Goal: Navigation & Orientation: Find specific page/section

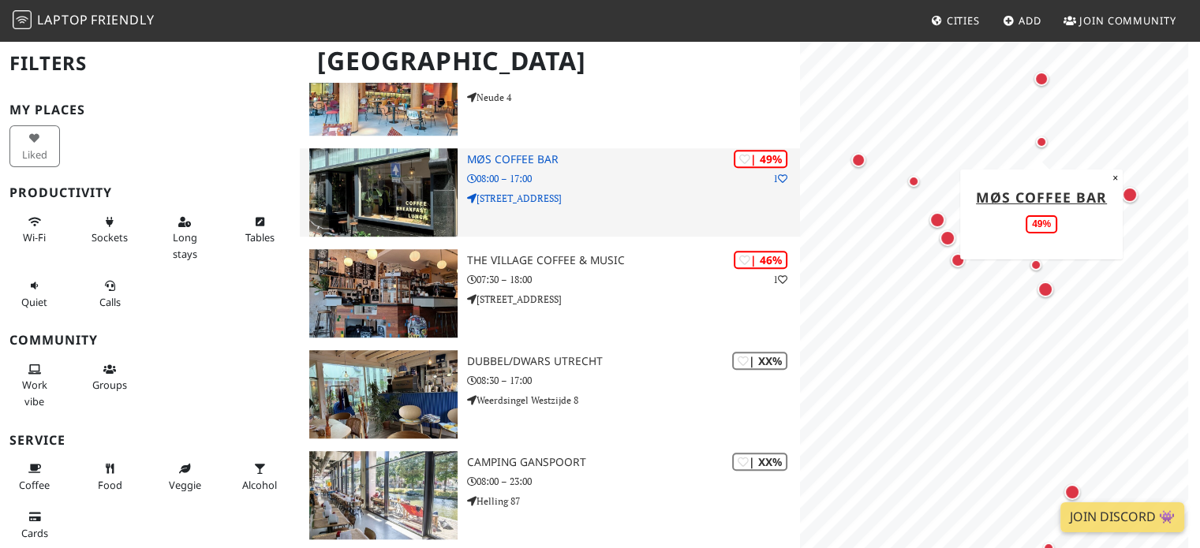
scroll to position [1188, 0]
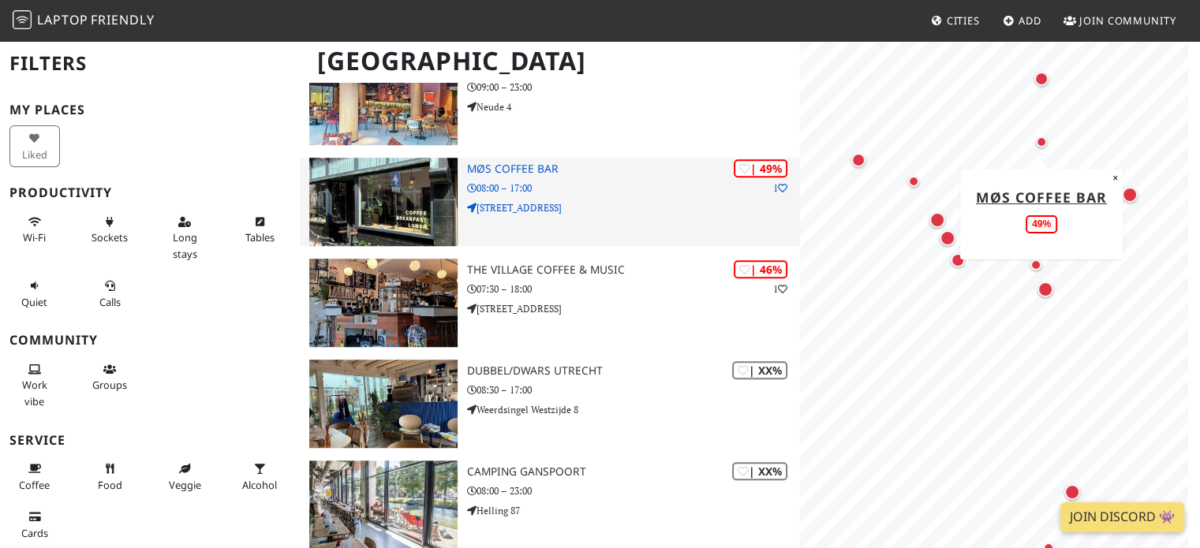
click at [537, 163] on h3 "MØS Coffee bar" at bounding box center [634, 169] width 334 height 13
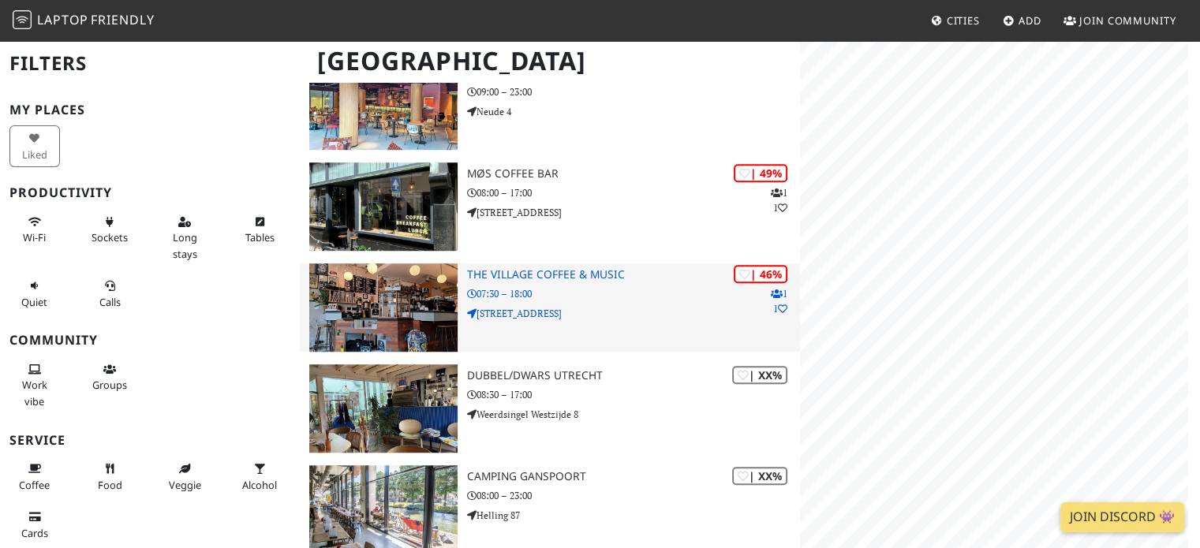
scroll to position [1188, 0]
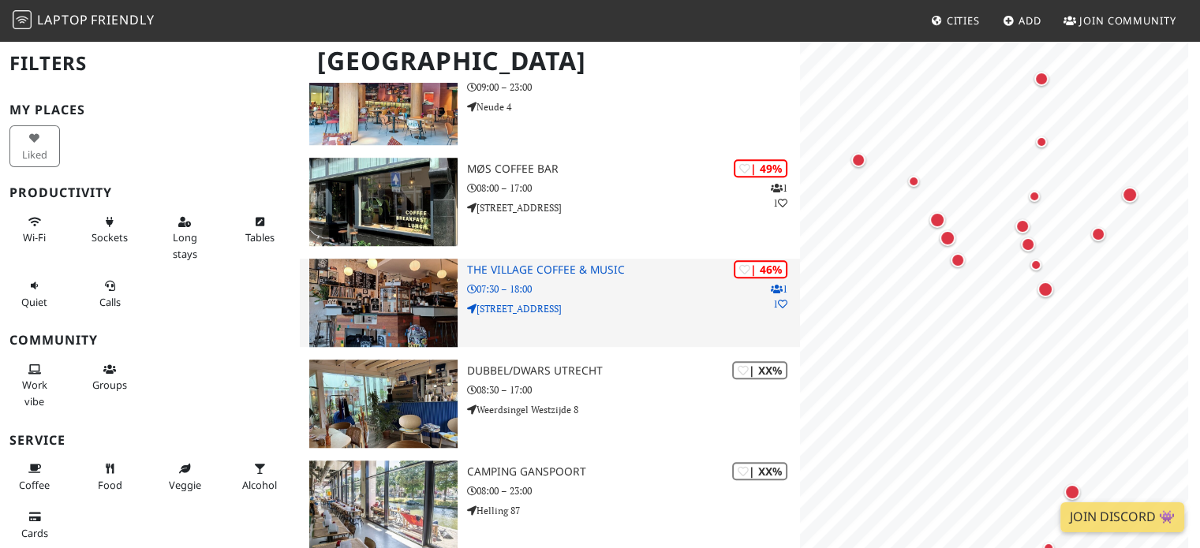
click at [505, 264] on h3 "The Village Coffee & Music" at bounding box center [634, 270] width 334 height 13
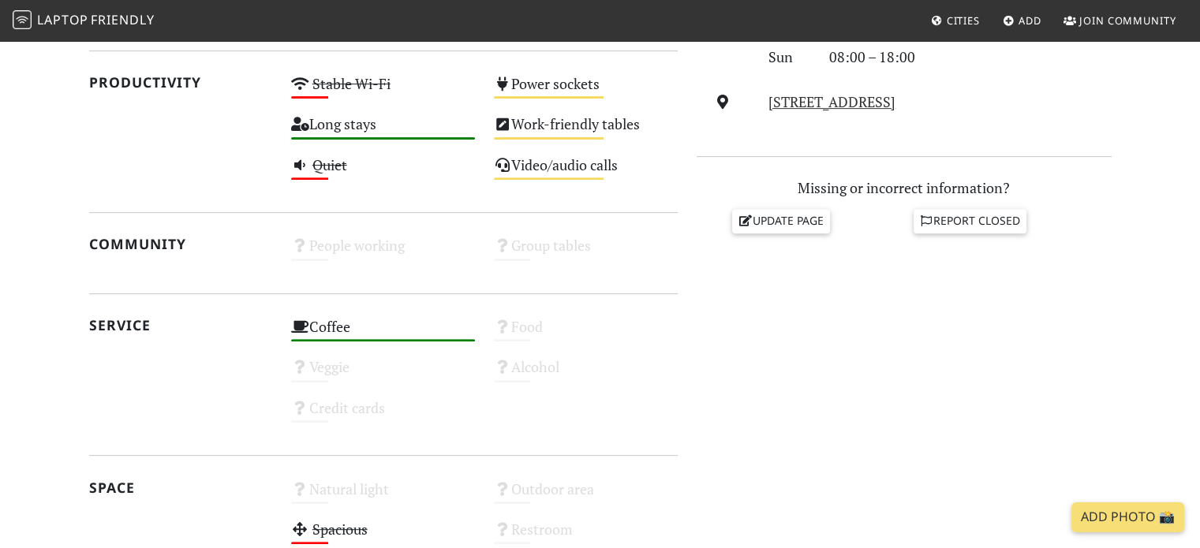
scroll to position [597, 0]
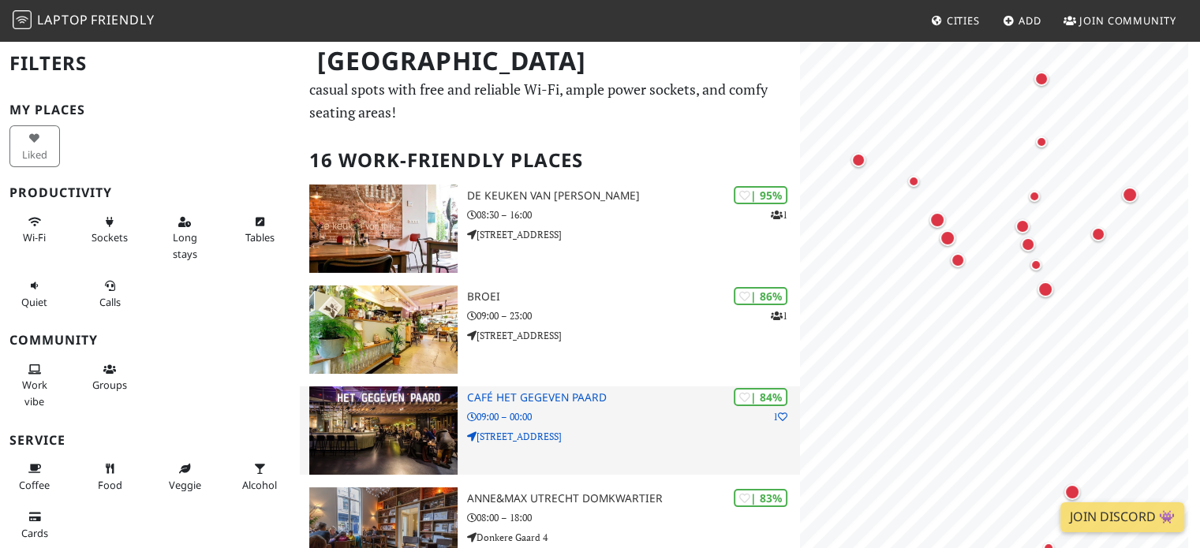
scroll to position [56, 0]
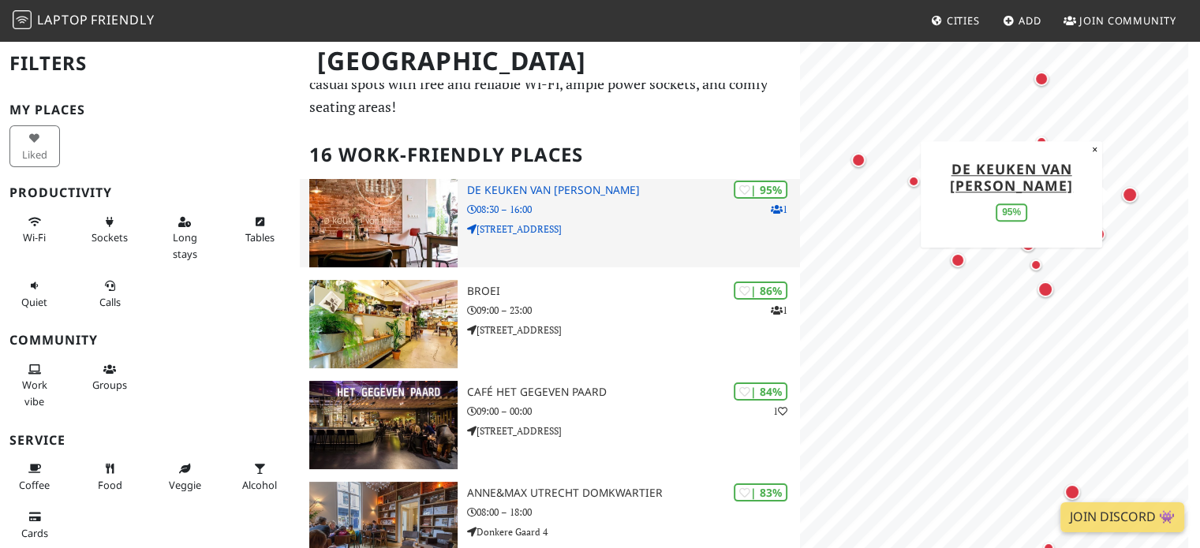
click at [501, 179] on div "| 95% 1 De keuken van [PERSON_NAME] 08:30 – 16:00 [STREET_ADDRESS]" at bounding box center [634, 223] width 334 height 88
